Goal: Task Accomplishment & Management: Use online tool/utility

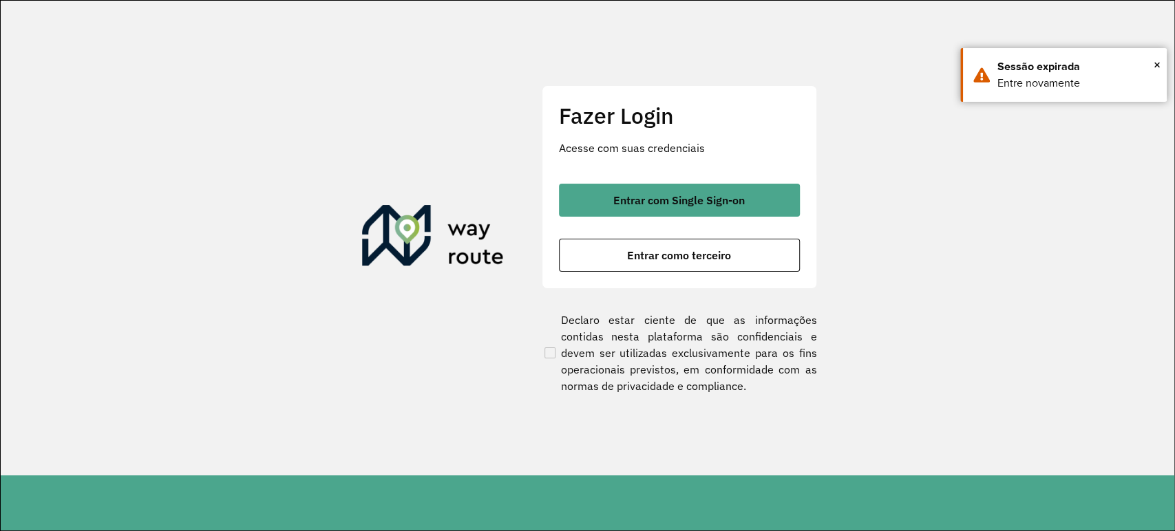
click at [588, 251] on button "Entrar como terceiro" at bounding box center [679, 255] width 241 height 33
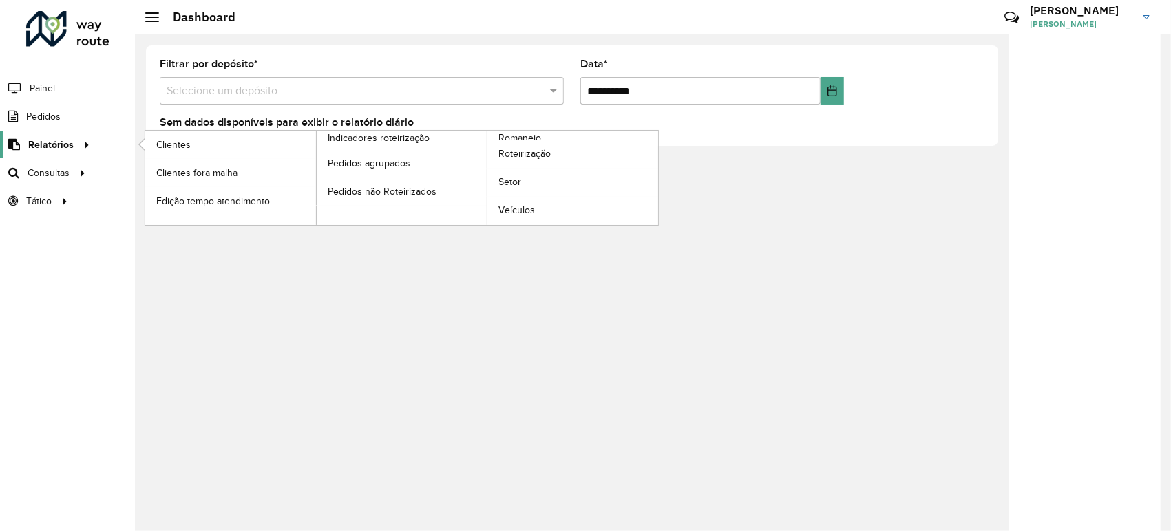
click at [63, 151] on span "Relatórios" at bounding box center [50, 145] width 45 height 14
click at [540, 164] on link "Roteirização" at bounding box center [572, 154] width 171 height 28
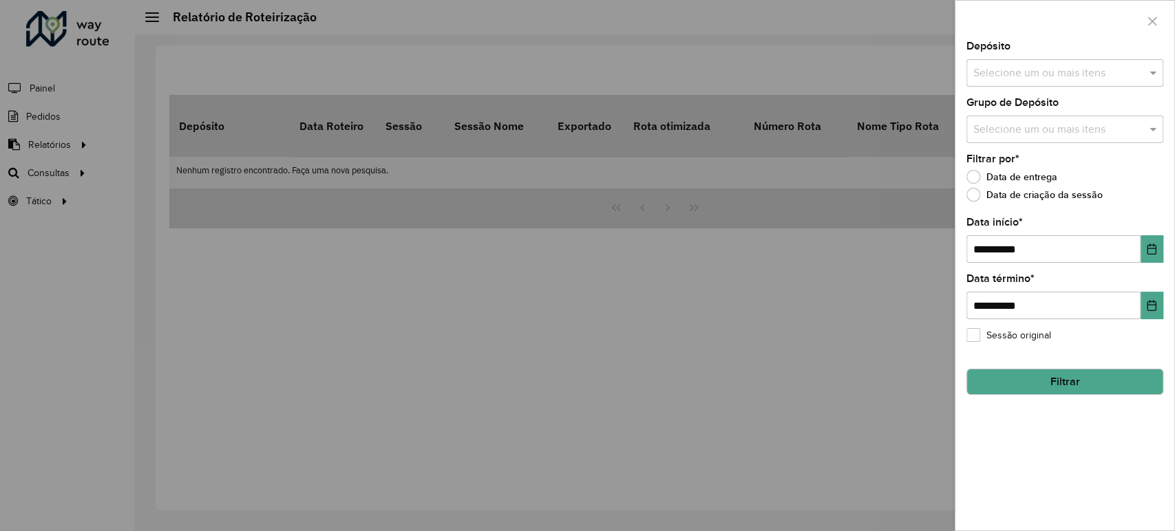
click at [72, 177] on div at bounding box center [587, 265] width 1175 height 531
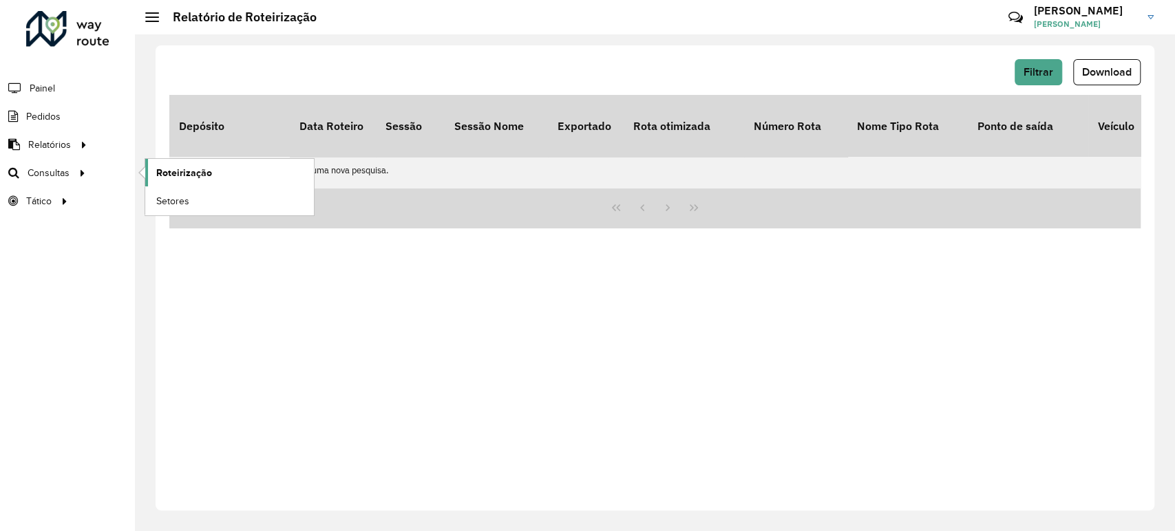
click at [172, 171] on span "Roteirização" at bounding box center [184, 173] width 56 height 14
click at [187, 171] on span "Roteirização" at bounding box center [184, 173] width 56 height 14
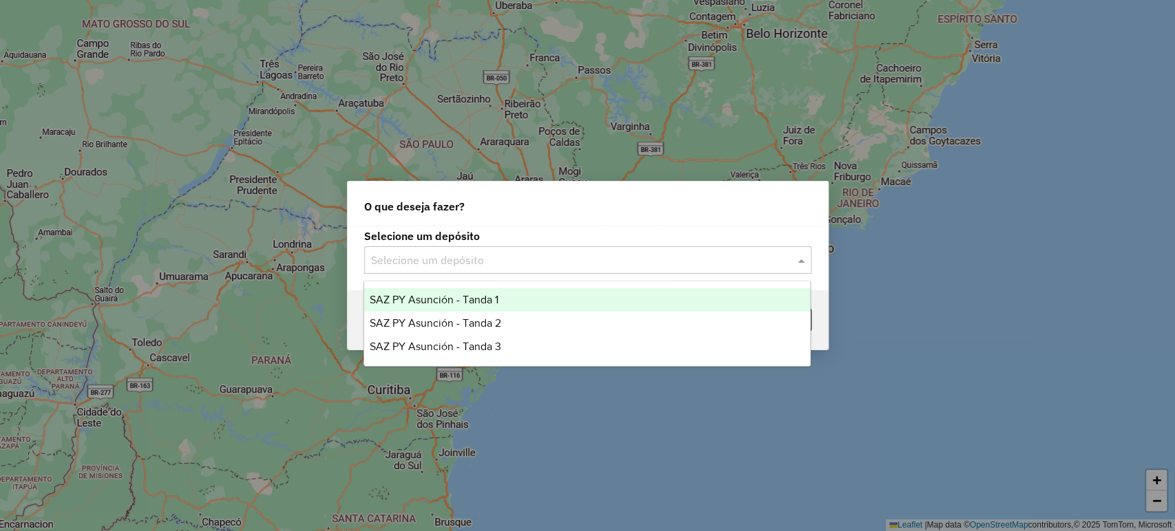
click at [429, 262] on input "text" at bounding box center [574, 261] width 406 height 17
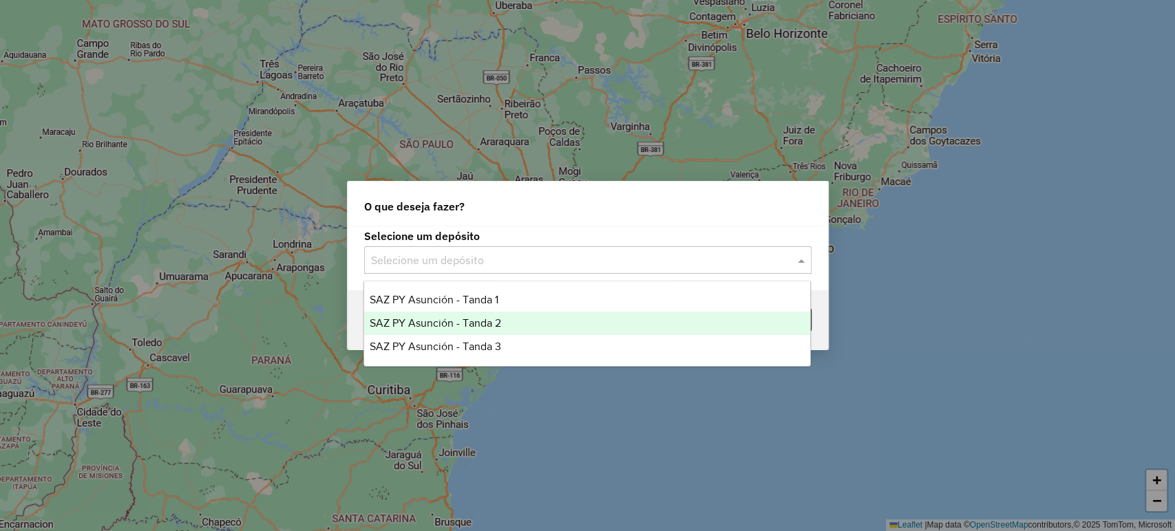
click at [458, 324] on span "SAZ PY Asunción - Tanda 2" at bounding box center [435, 323] width 131 height 12
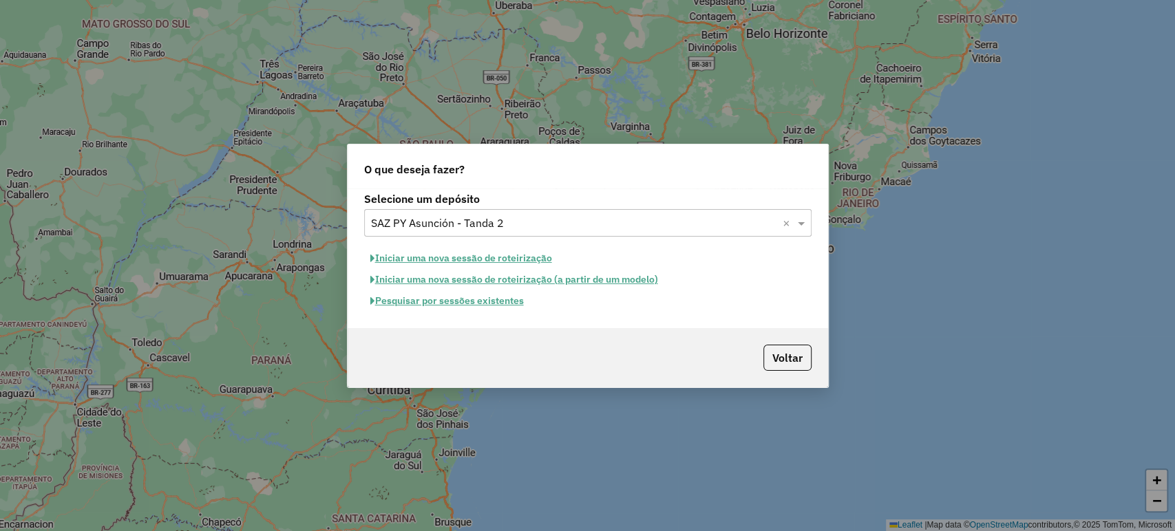
click at [503, 262] on button "Iniciar uma nova sessão de roteirização" at bounding box center [461, 258] width 194 height 21
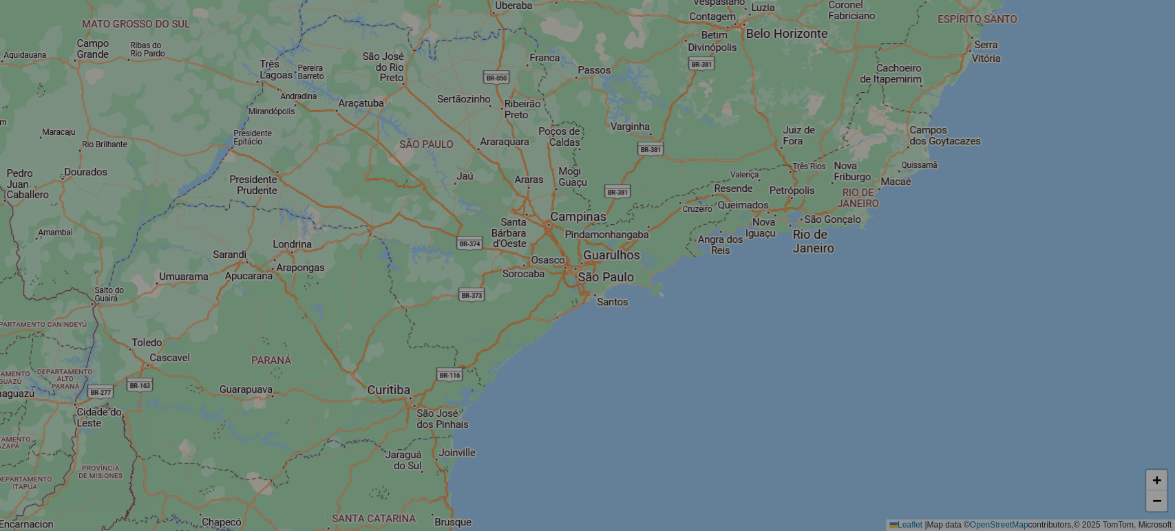
select select "*"
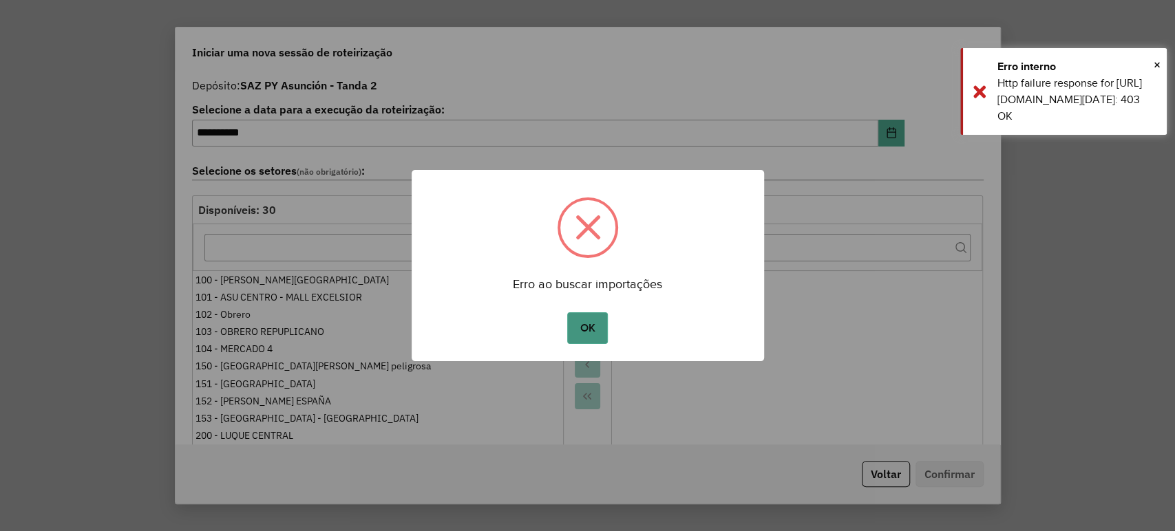
click at [586, 328] on button "OK" at bounding box center [587, 329] width 41 height 32
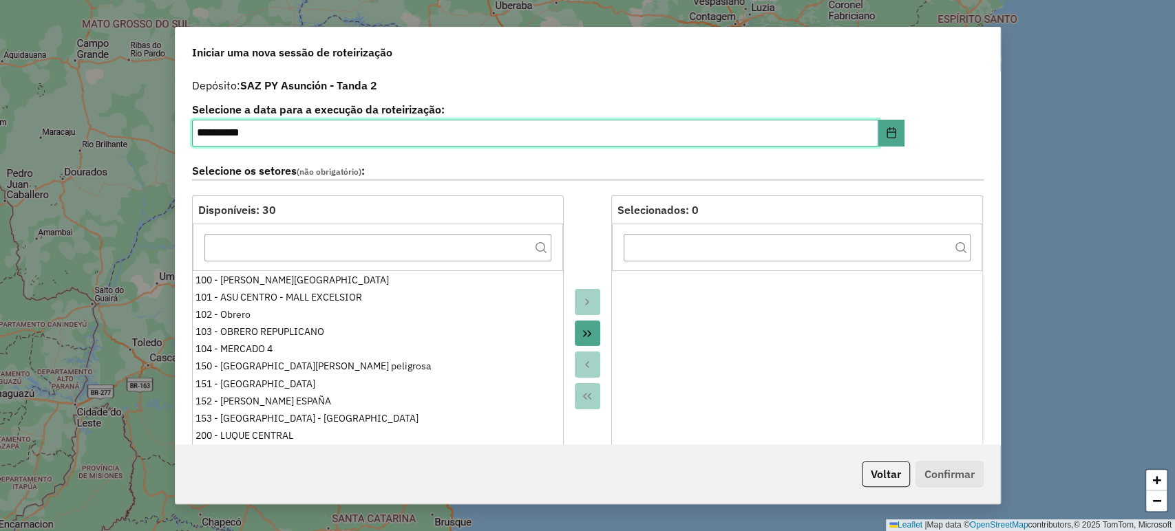
click at [827, 125] on input "**********" at bounding box center [535, 134] width 686 height 28
click at [209, 136] on input "**********" at bounding box center [535, 134] width 686 height 28
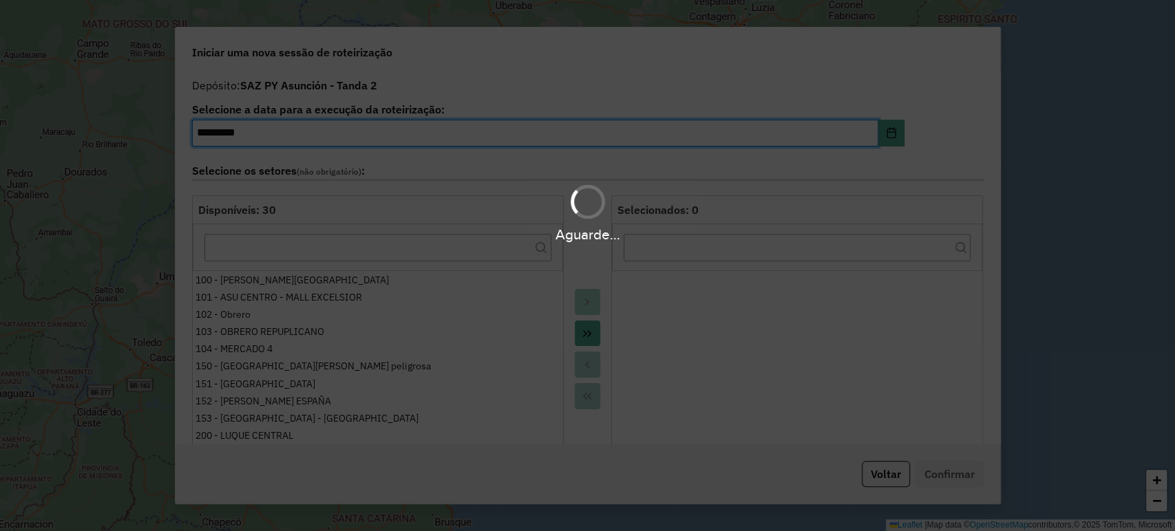
type input "**********"
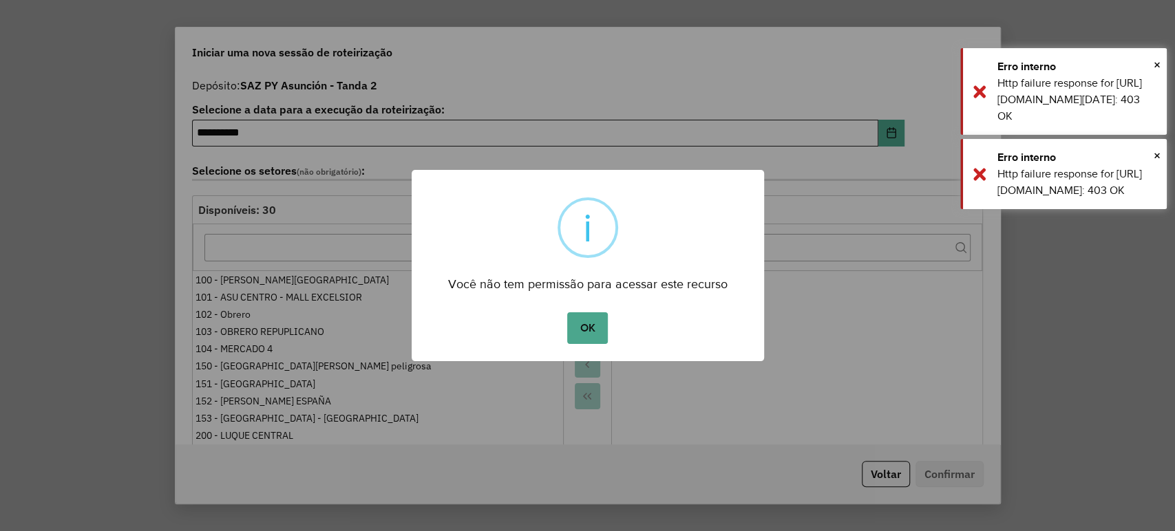
click at [567, 313] on button "OK" at bounding box center [587, 329] width 41 height 32
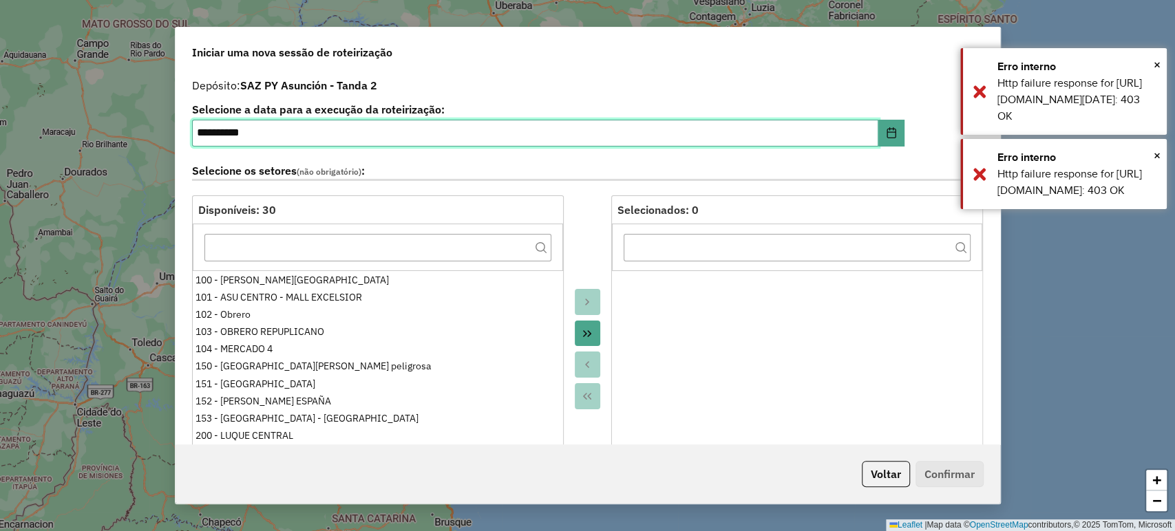
click at [209, 136] on input "**********" at bounding box center [535, 134] width 686 height 28
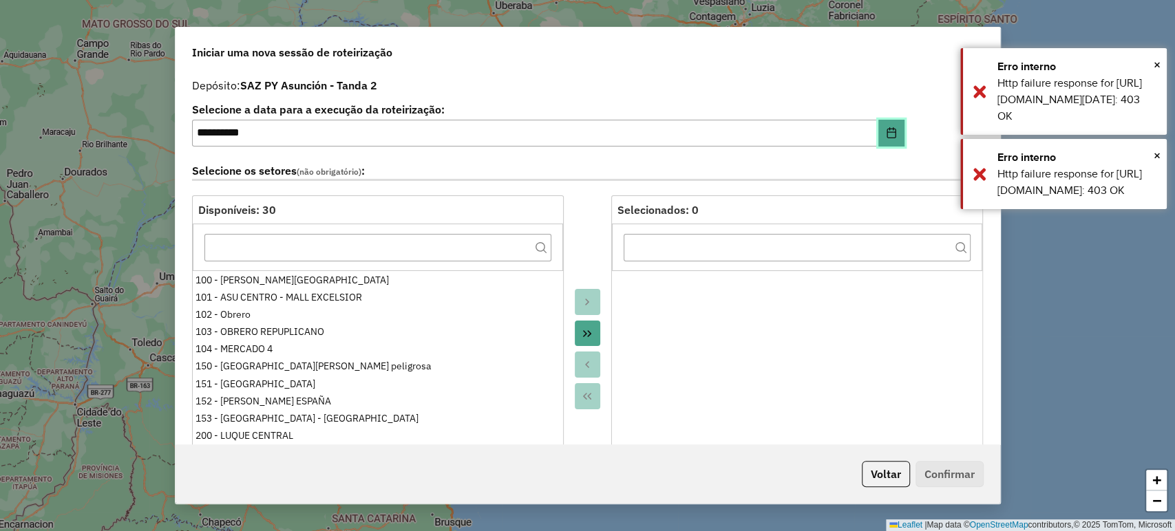
click at [879, 127] on button "Choose Date" at bounding box center [891, 134] width 26 height 28
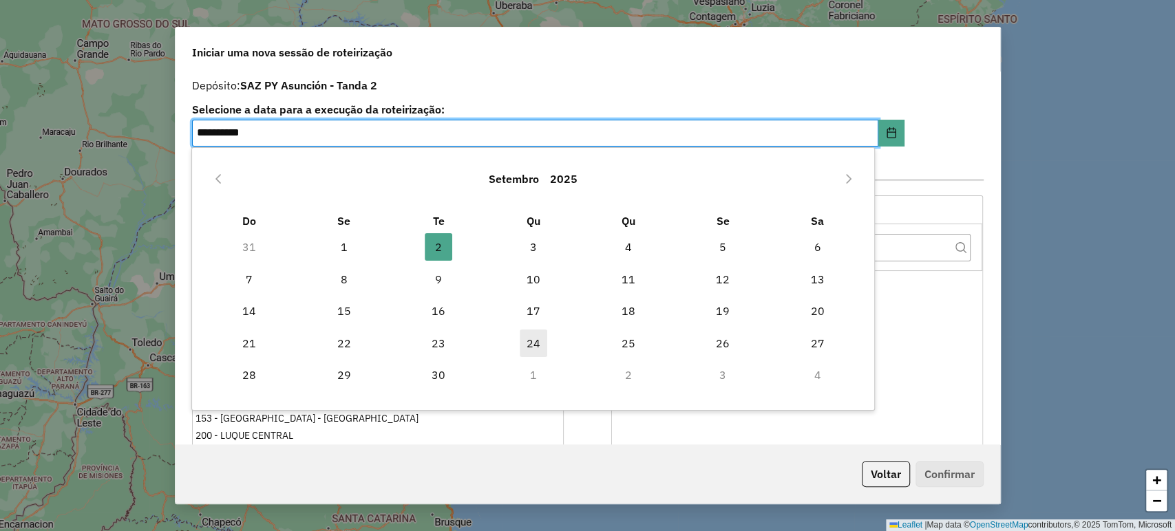
click at [534, 343] on span "24" at bounding box center [534, 344] width 28 height 28
type input "**********"
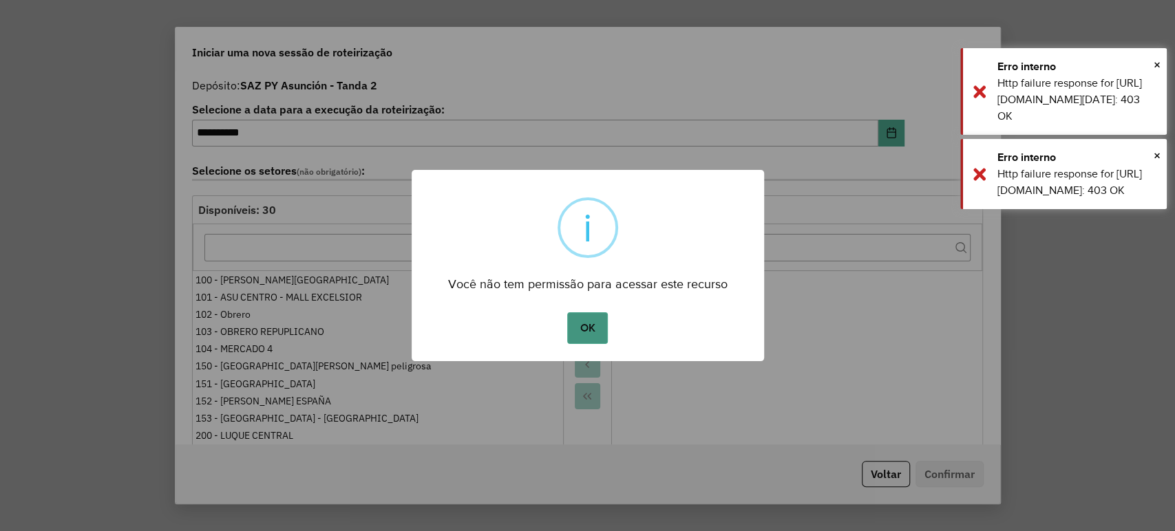
click at [582, 331] on button "OK" at bounding box center [587, 329] width 41 height 32
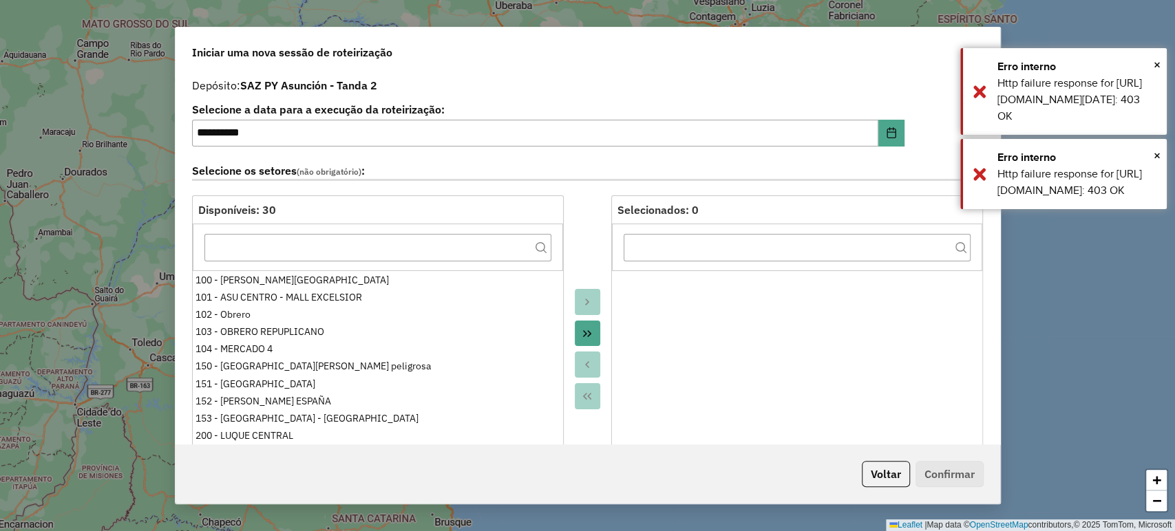
click at [583, 331] on icon "Move All to Target" at bounding box center [587, 333] width 8 height 7
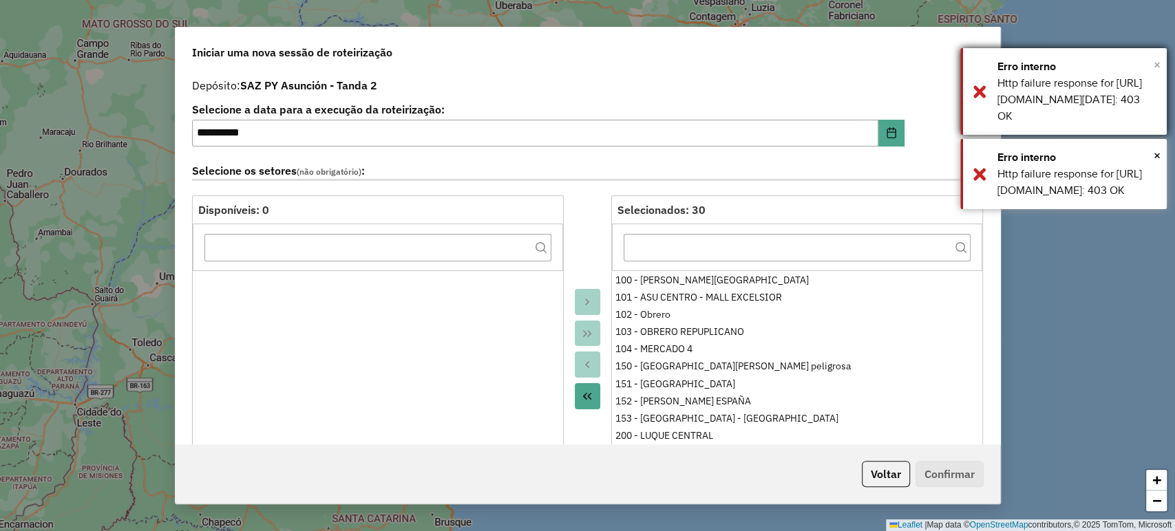
click at [1156, 66] on span "×" at bounding box center [1157, 64] width 7 height 15
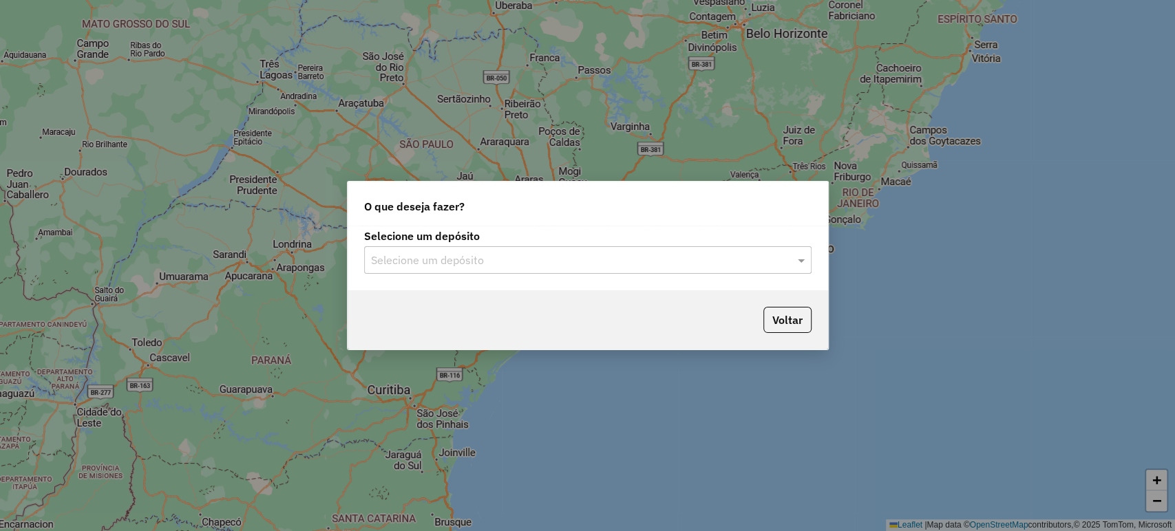
click at [547, 267] on input "text" at bounding box center [574, 261] width 406 height 17
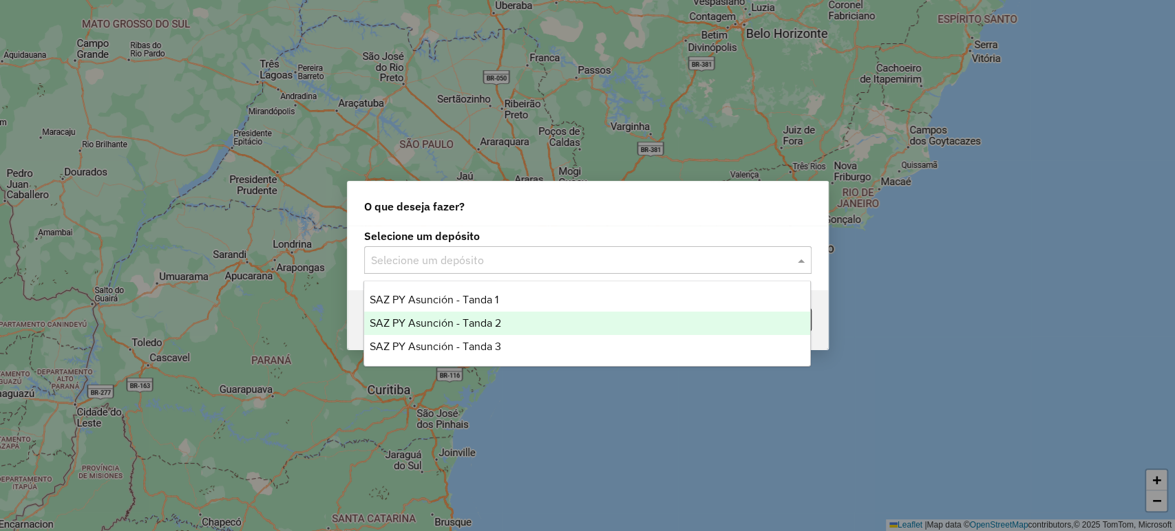
click at [513, 328] on div "SAZ PY Asunción - Tanda 2" at bounding box center [587, 323] width 446 height 23
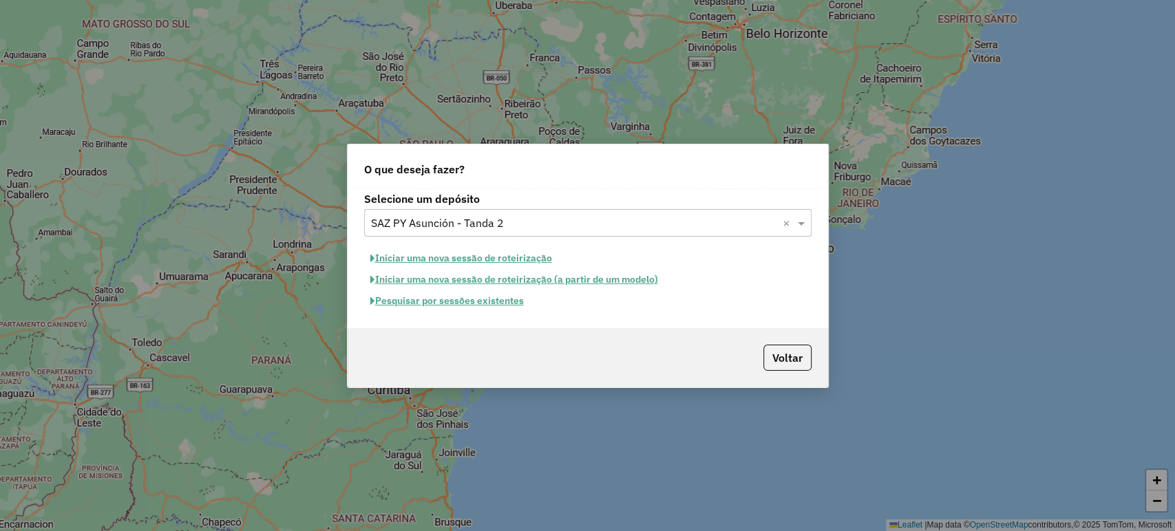
click at [472, 302] on button "Pesquisar por sessões existentes" at bounding box center [447, 300] width 166 height 21
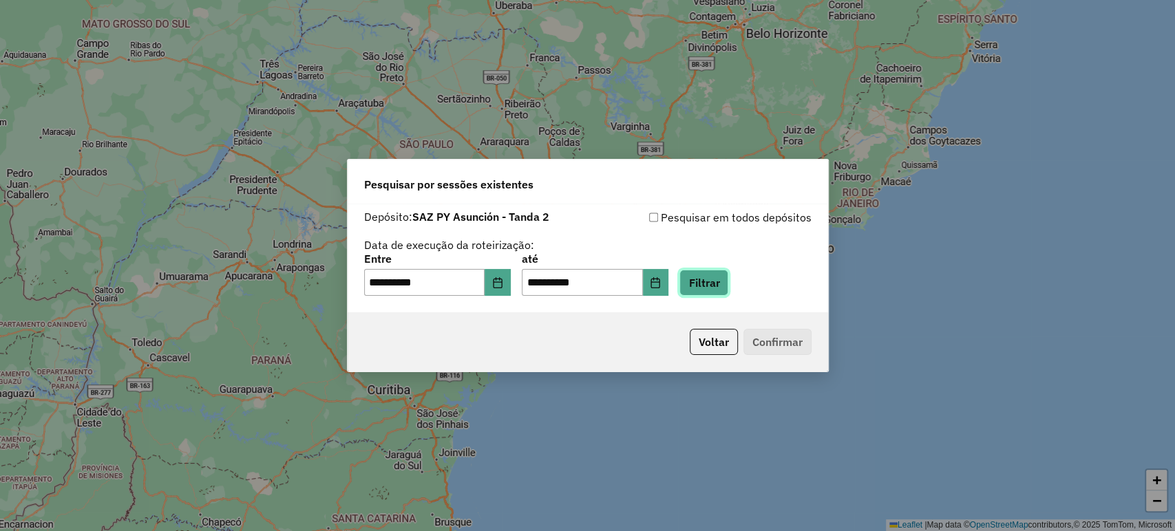
click at [728, 284] on button "Filtrar" at bounding box center [703, 283] width 49 height 26
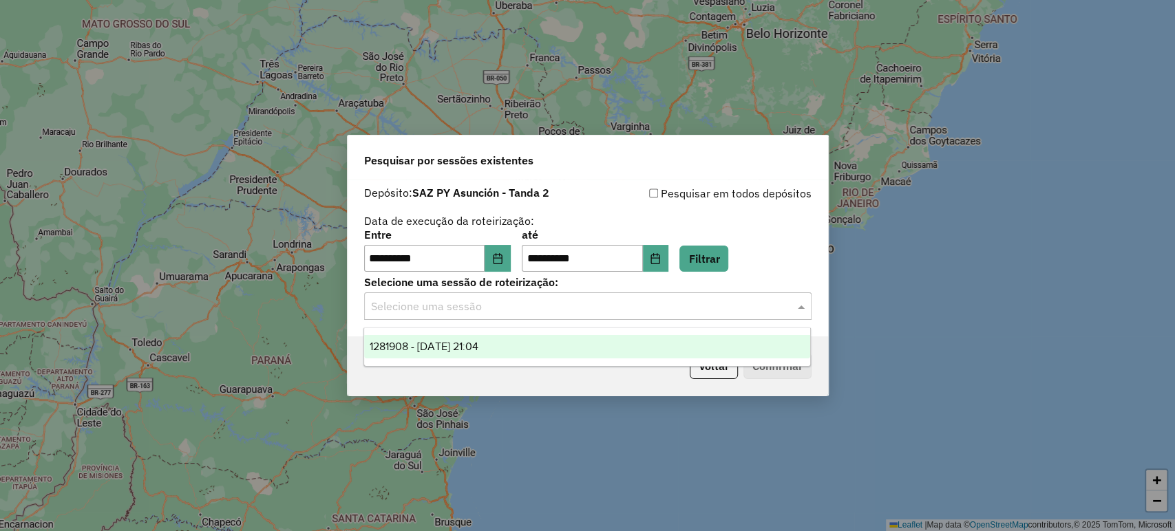
click at [642, 308] on input "text" at bounding box center [574, 307] width 406 height 17
click at [478, 341] on span "1281908 - 24/09/2025 21:04" at bounding box center [424, 347] width 109 height 12
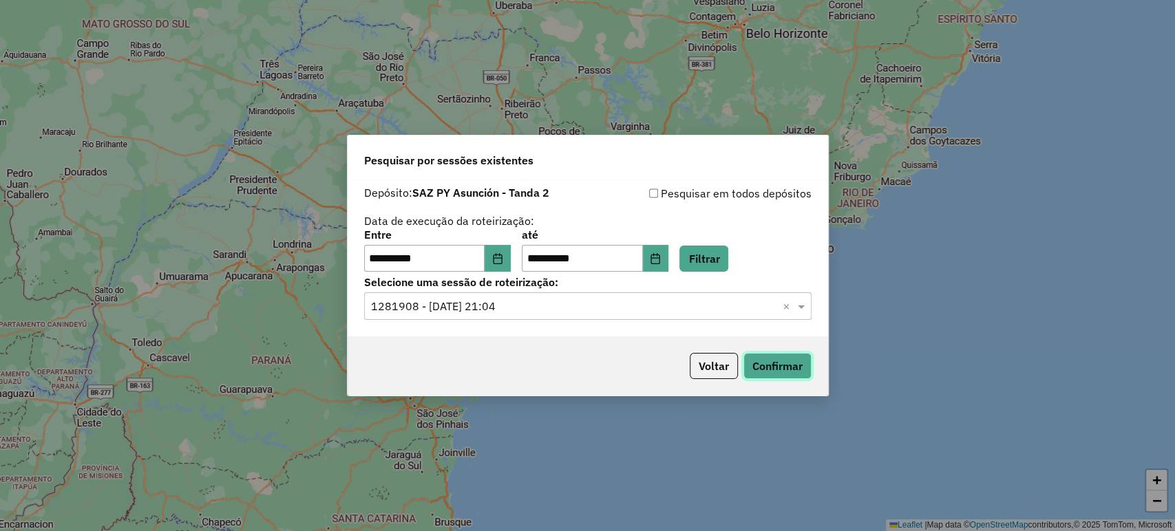
click at [790, 369] on button "Confirmar" at bounding box center [777, 366] width 68 height 26
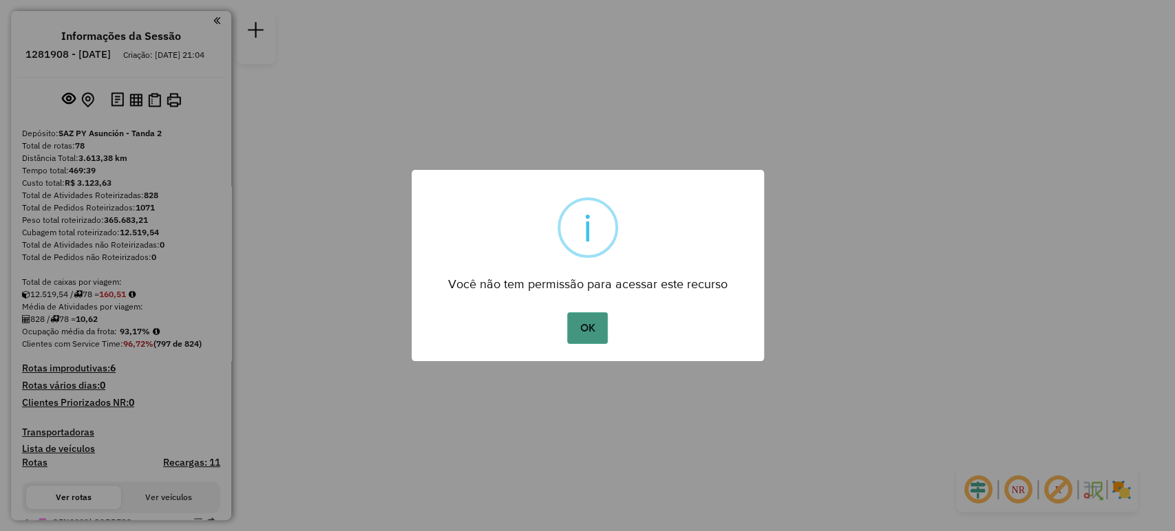
click at [585, 335] on button "OK" at bounding box center [587, 329] width 41 height 32
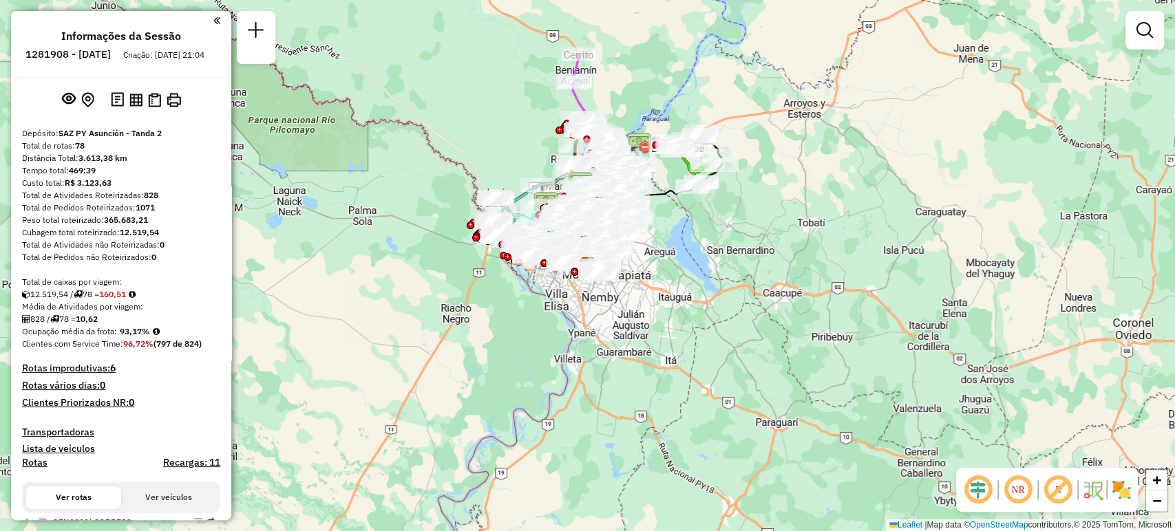
click at [1162, 40] on div at bounding box center [1144, 30] width 39 height 39
click at [1123, 25] on div "Janela de atendimento Grade de atendimento Capacidade Transportadoras Veículos …" at bounding box center [587, 265] width 1175 height 531
click at [1131, 28] on link at bounding box center [1145, 31] width 28 height 28
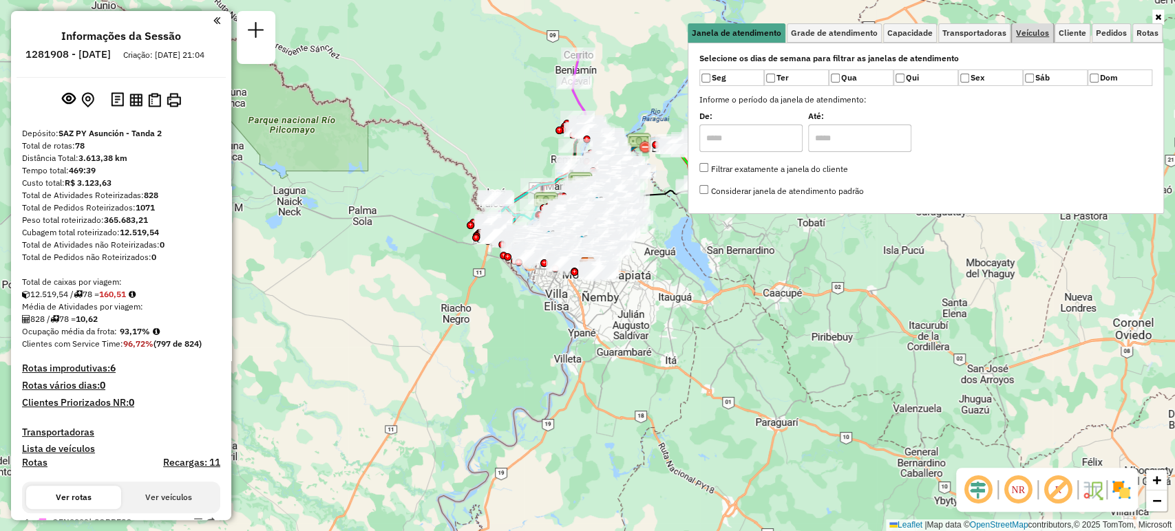
click at [1035, 39] on link "Veículos" at bounding box center [1032, 32] width 41 height 19
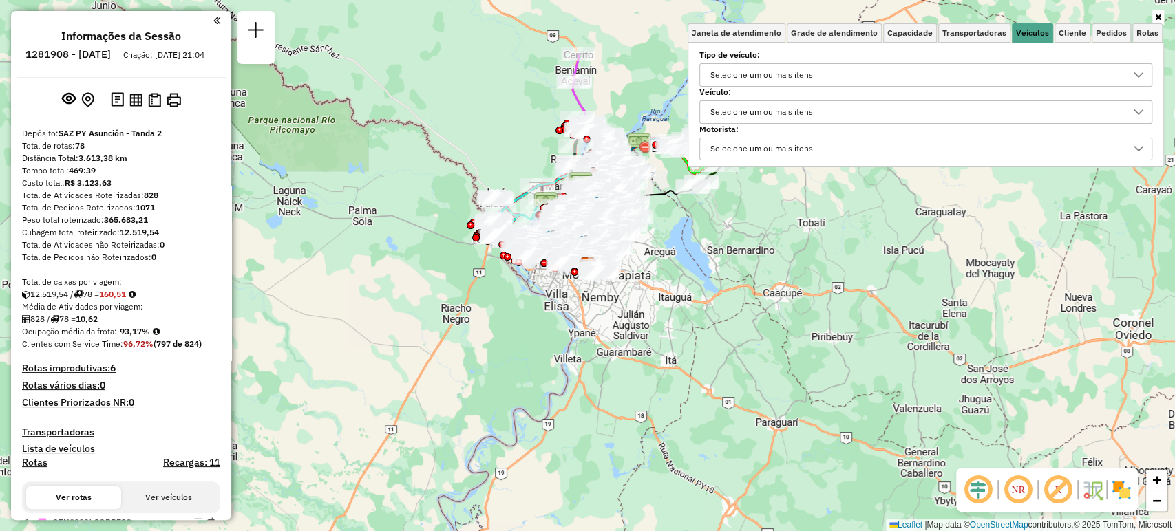
click at [830, 81] on div "Selecione um ou mais itens" at bounding box center [916, 75] width 420 height 22
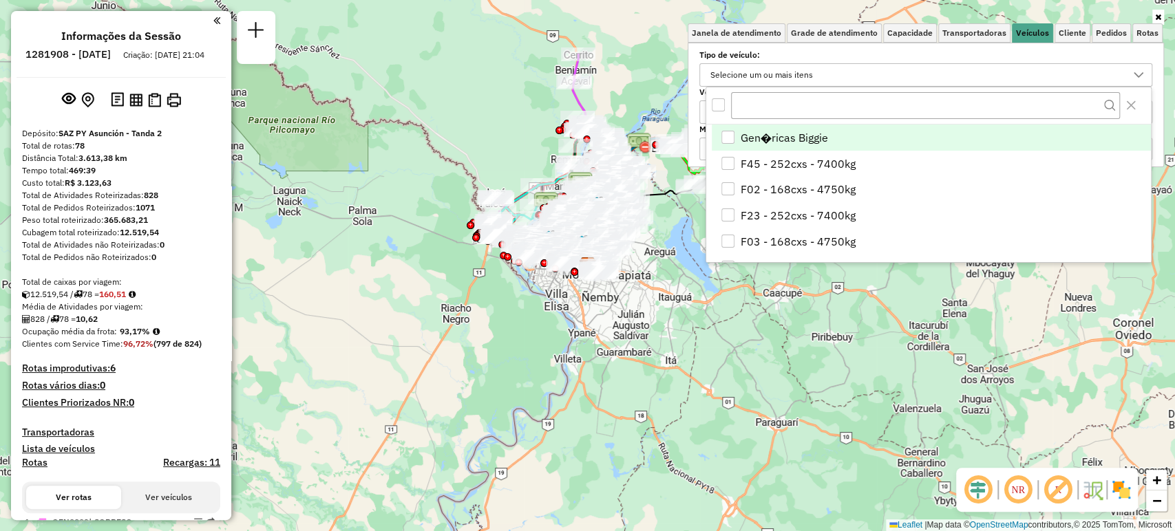
scroll to position [8, 48]
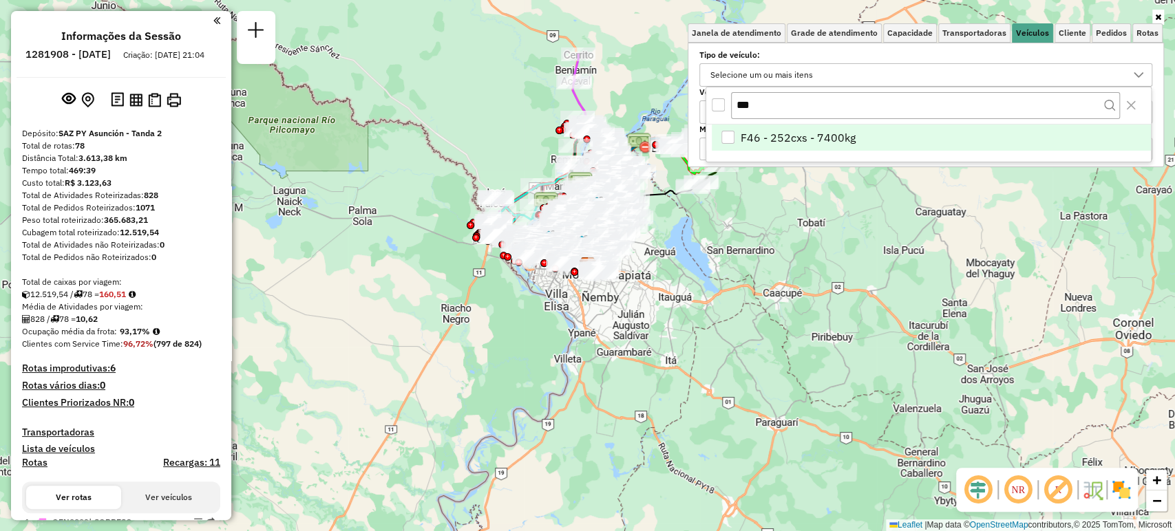
type input "***"
click at [724, 134] on div "F46 - 252cxs - 7400kg" at bounding box center [727, 137] width 13 height 13
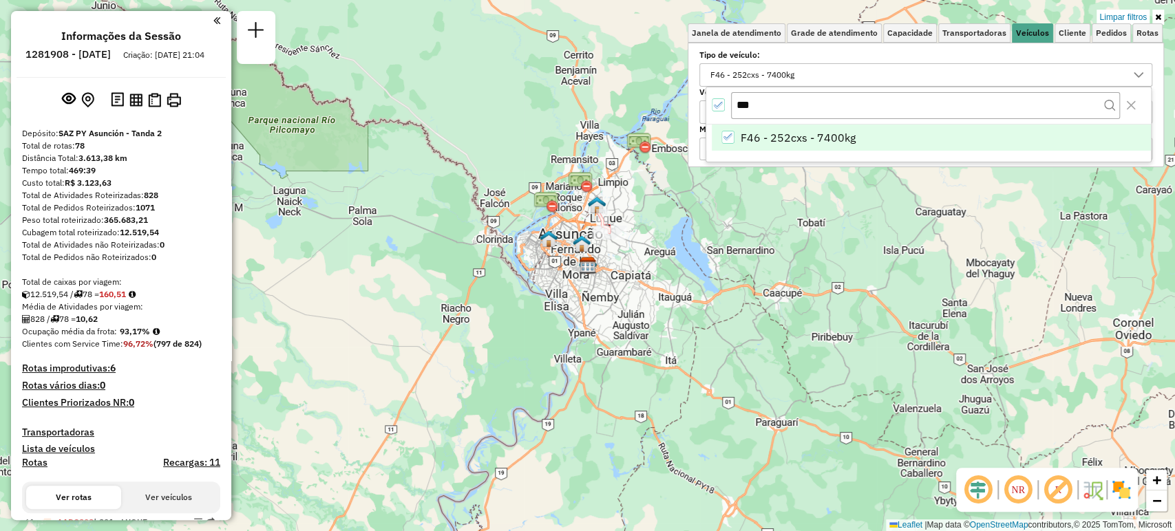
click at [658, 191] on div "Limpar filtros Janela de atendimento Grade de atendimento Capacidade Transporta…" at bounding box center [587, 265] width 1175 height 531
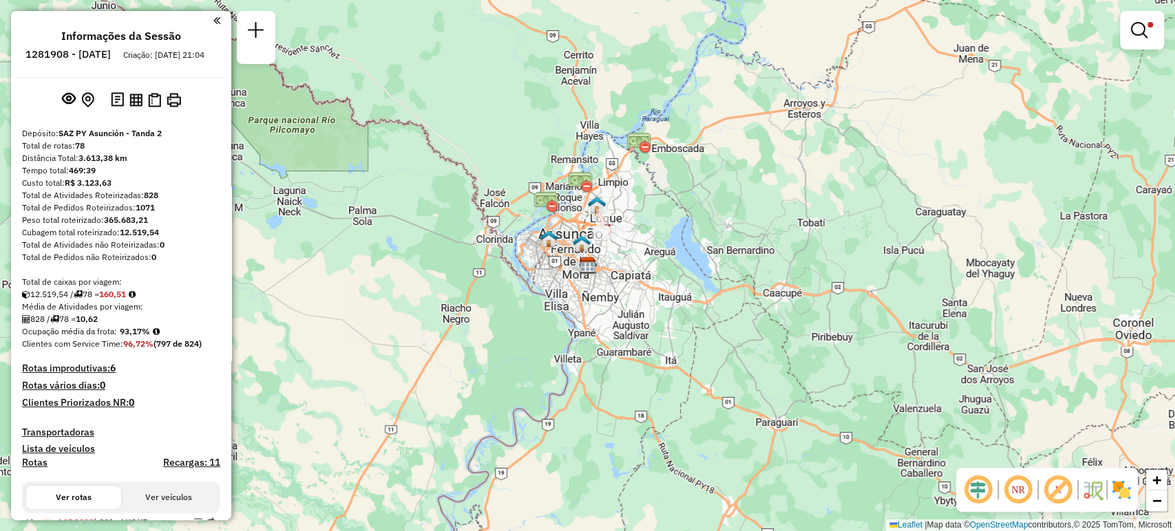
click at [658, 191] on div "Limpar filtros Janela de atendimento Grade de atendimento Capacidade Transporta…" at bounding box center [587, 265] width 1175 height 531
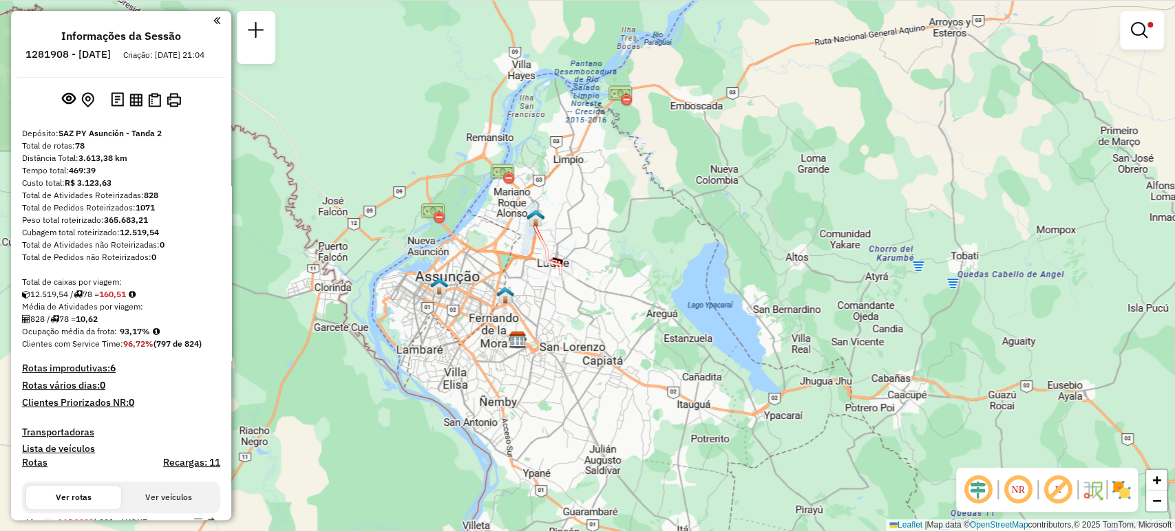
click at [641, 271] on div "Limpar filtros Janela de atendimento Grade de atendimento Capacidade Transporta…" at bounding box center [587, 265] width 1175 height 531
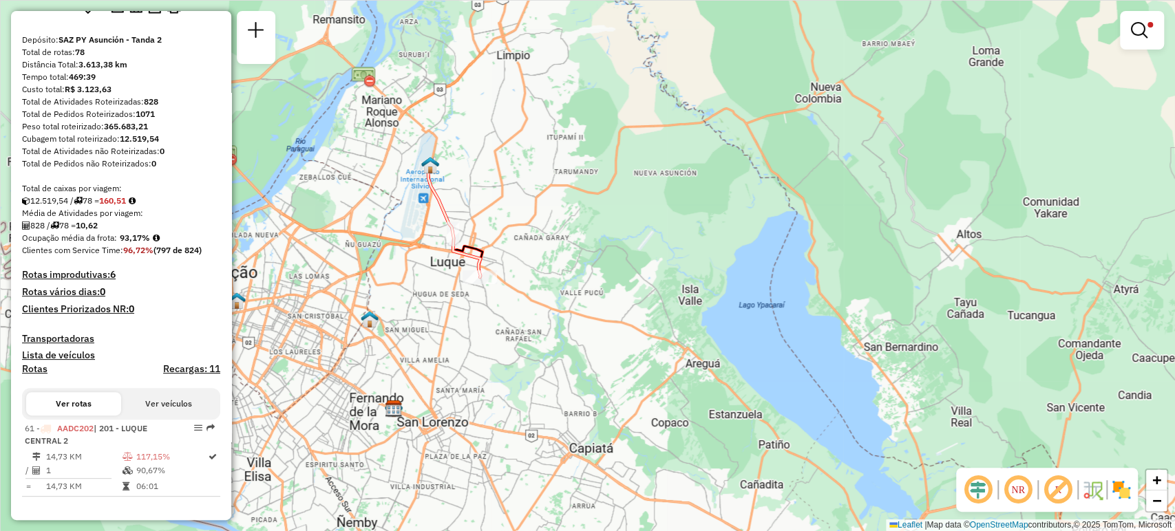
scroll to position [105, 0]
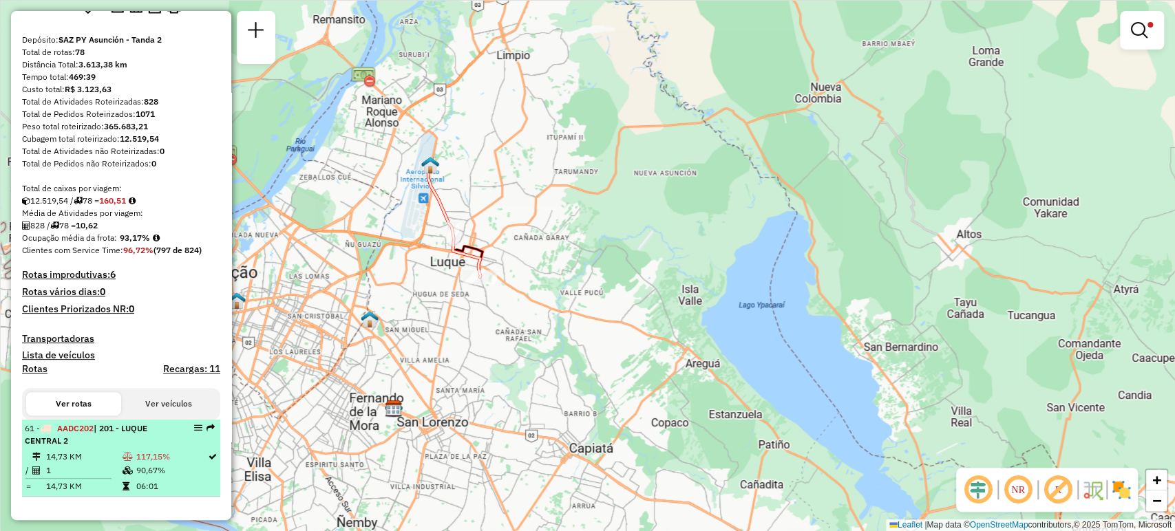
click at [139, 457] on td "117,15%" at bounding box center [172, 457] width 72 height 14
select select "**********"
